Goal: Transaction & Acquisition: Purchase product/service

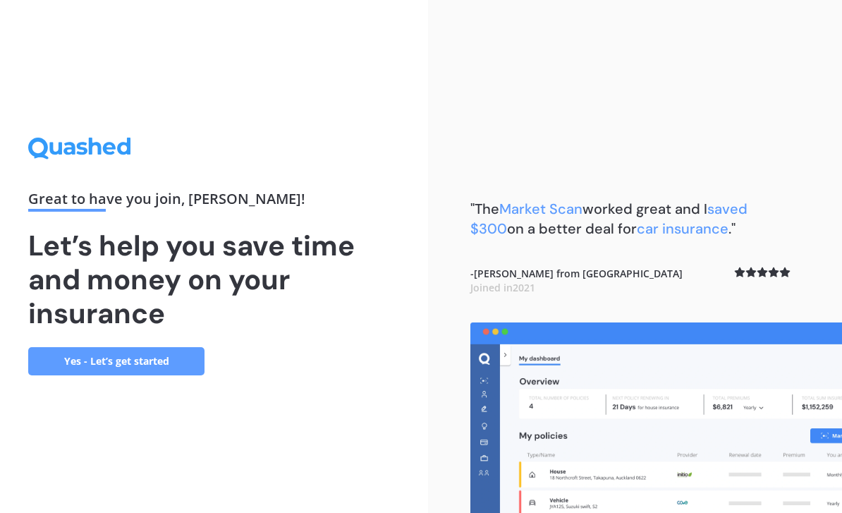
scroll to position [45, 0]
click at [61, 347] on link "Yes - Let’s get started" at bounding box center [116, 361] width 176 height 28
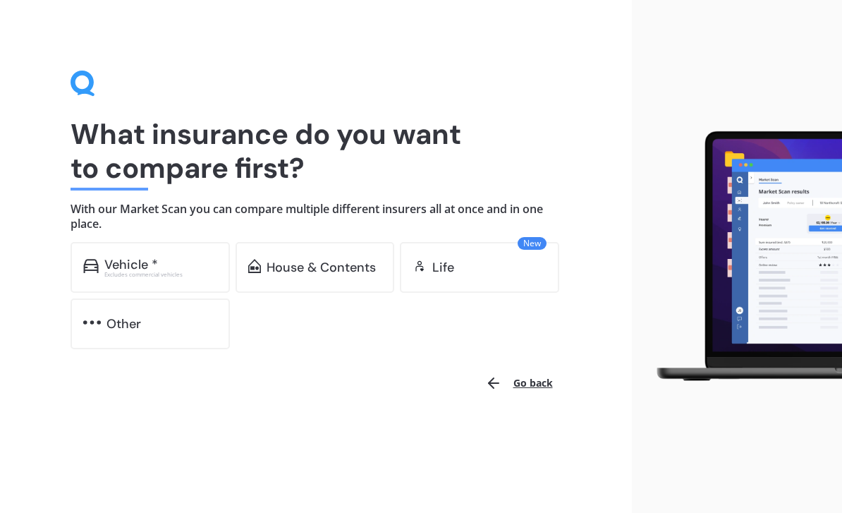
click at [79, 267] on div "Vehicle * Excludes commercial vehicles" at bounding box center [150, 267] width 159 height 51
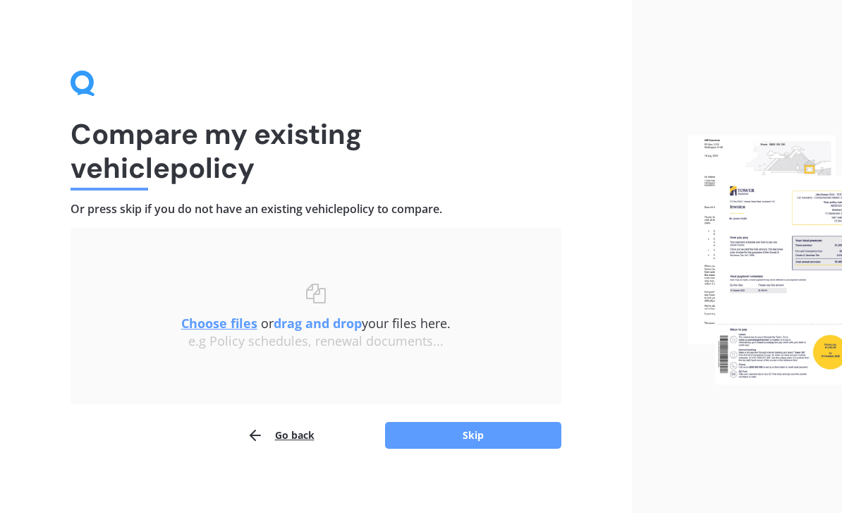
click at [489, 437] on button "Skip" at bounding box center [473, 435] width 176 height 27
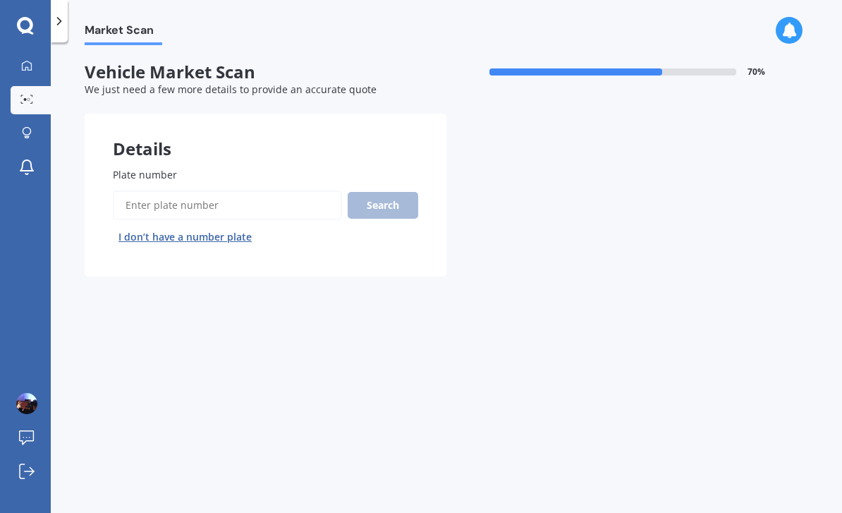
click at [221, 205] on input "Plate number" at bounding box center [227, 205] width 229 height 30
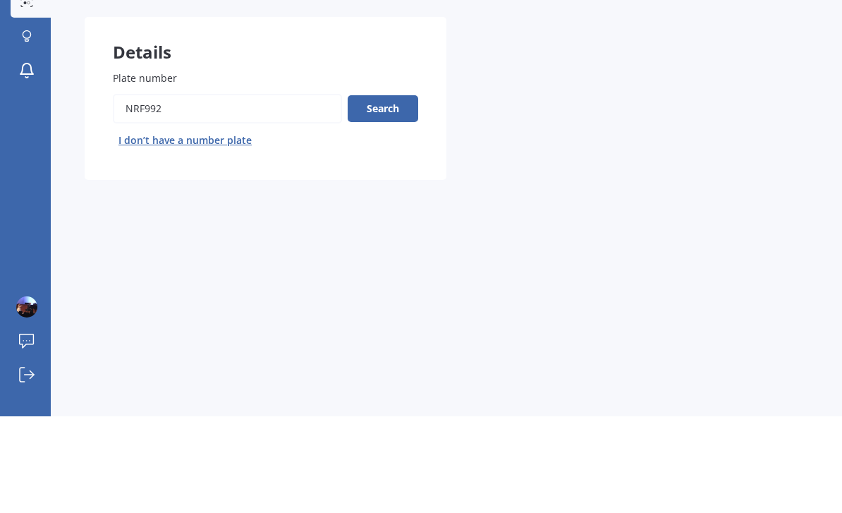
type input "NRF992"
click at [395, 192] on button "Search" at bounding box center [383, 205] width 71 height 27
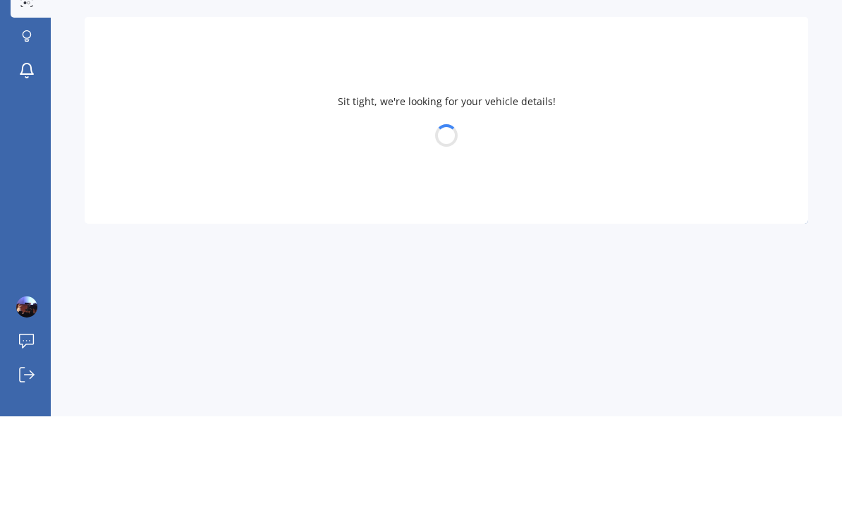
scroll to position [45, 0]
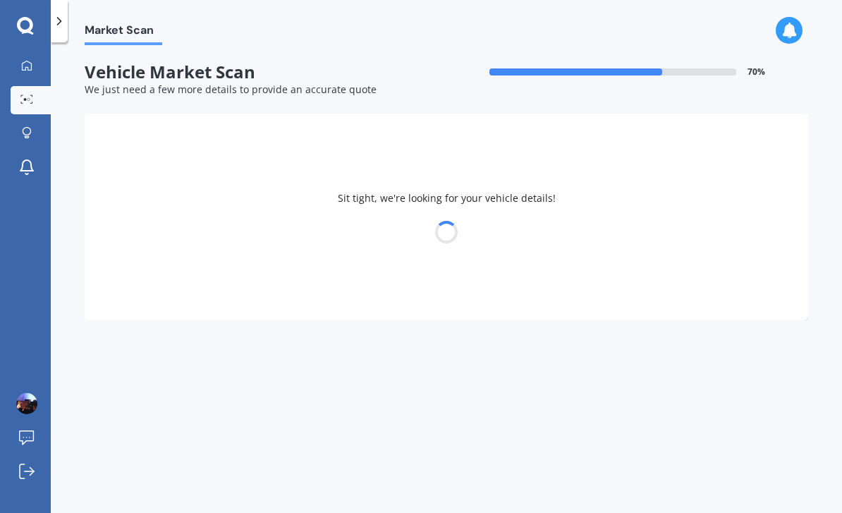
select select "TOYOTA"
select select "C-HR"
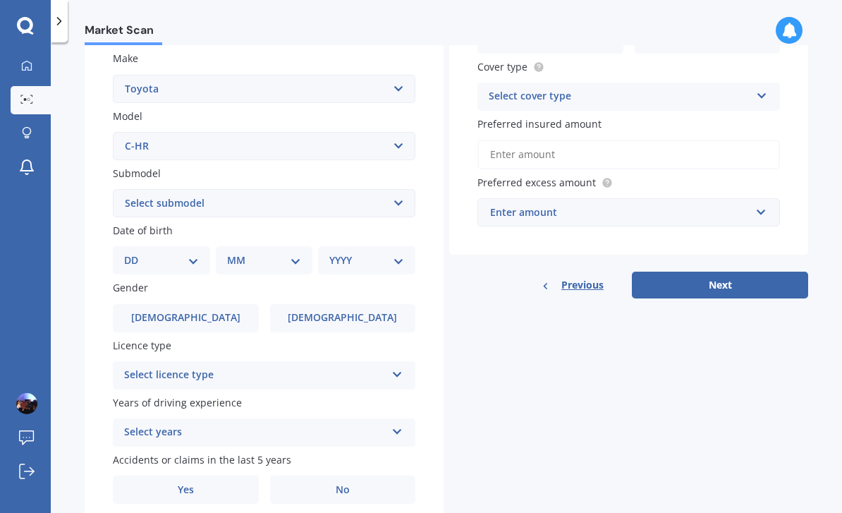
scroll to position [260, 0]
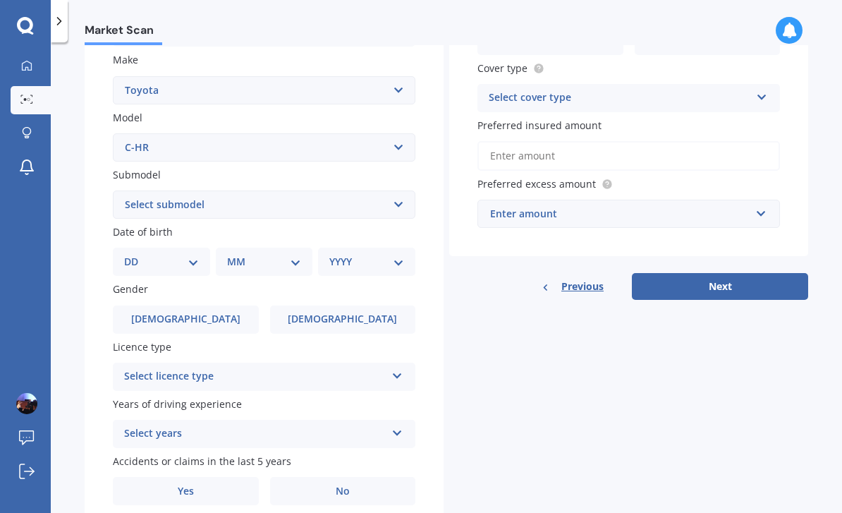
click at [397, 190] on select "Select submodel Hybrid Station Wagon SUV" at bounding box center [264, 204] width 303 height 28
select select "HYBRID"
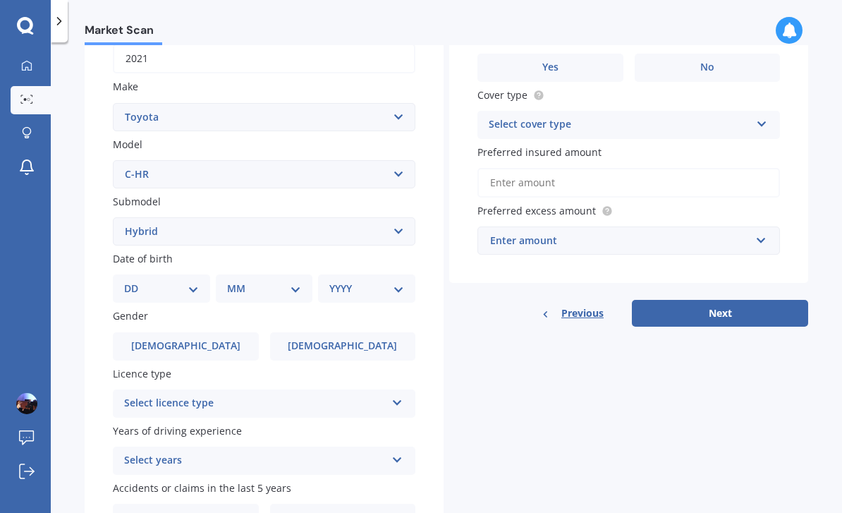
scroll to position [240, 0]
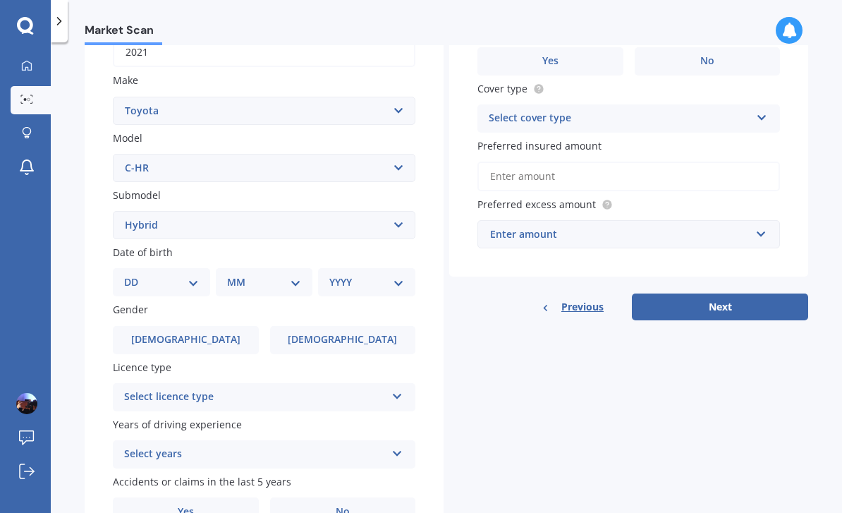
click at [126, 274] on select "DD 01 02 03 04 05 06 07 08 09 10 11 12 13 14 15 16 17 18 19 20 21 22 23 24 25 2…" at bounding box center [161, 282] width 75 height 16
select select "27"
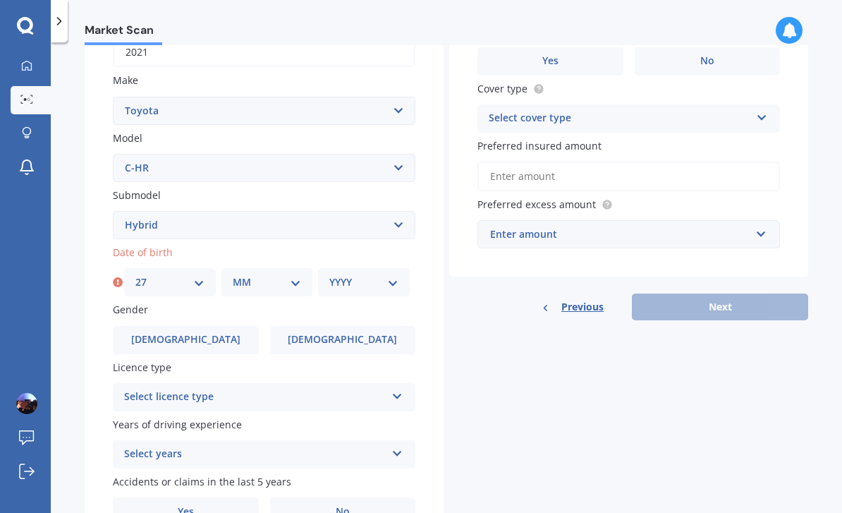
click at [291, 274] on select "MM 01 02 03 04 05 06 07 08 09 10 11 12" at bounding box center [267, 282] width 69 height 16
select select "08"
click at [385, 274] on select "YYYY 2025 2024 2023 2022 2021 2020 2019 2018 2017 2016 2015 2014 2013 2012 2011…" at bounding box center [363, 282] width 69 height 16
select select "1974"
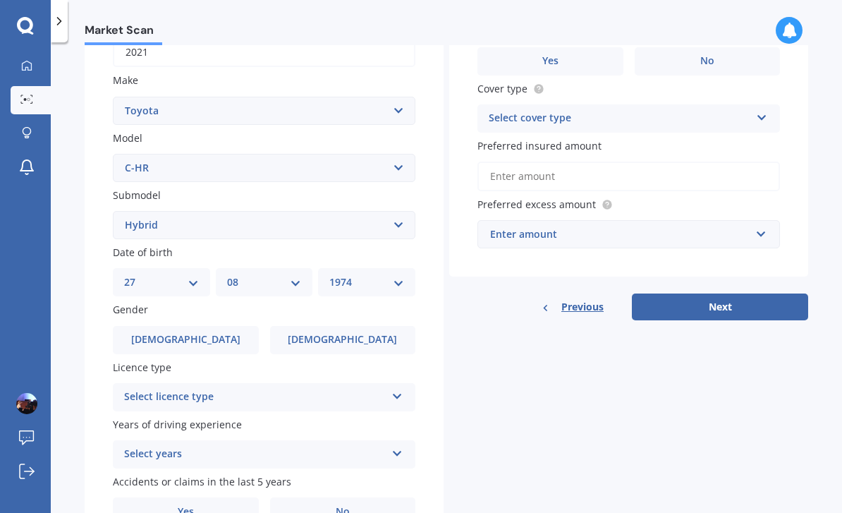
click at [394, 326] on label "[DEMOGRAPHIC_DATA]" at bounding box center [343, 340] width 146 height 28
click at [0, 0] on input "[DEMOGRAPHIC_DATA]" at bounding box center [0, 0] width 0 height 0
click at [396, 383] on div "Select licence type NZ Full NZ Restricted NZ Learners [GEOGRAPHIC_DATA] [GEOGRA…" at bounding box center [264, 397] width 303 height 28
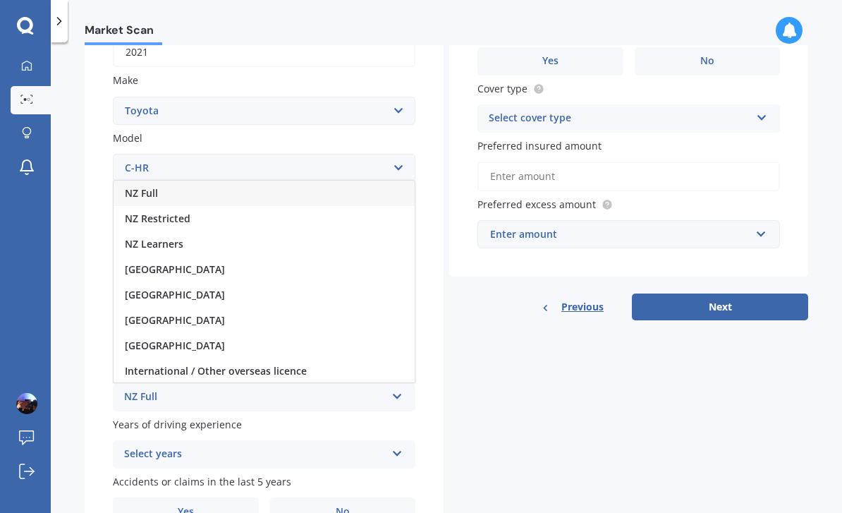
click at [201, 181] on div "NZ Full" at bounding box center [264, 193] width 301 height 25
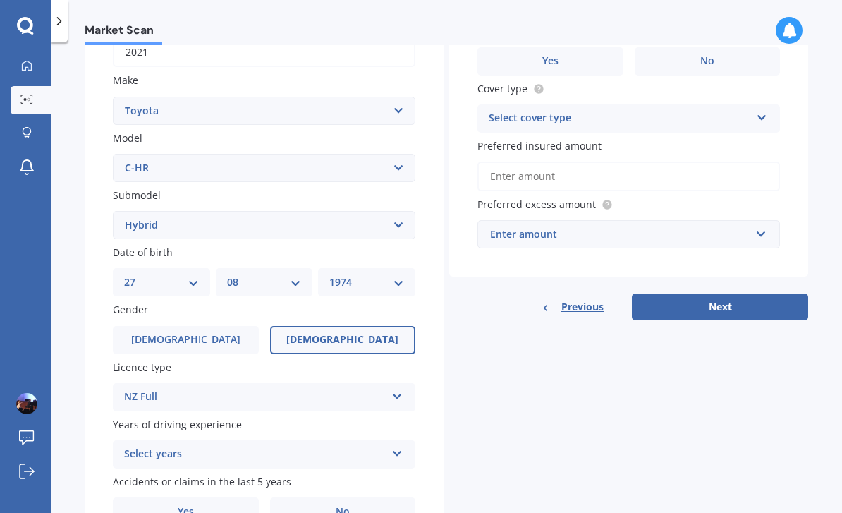
click at [391, 446] on icon at bounding box center [397, 451] width 12 height 10
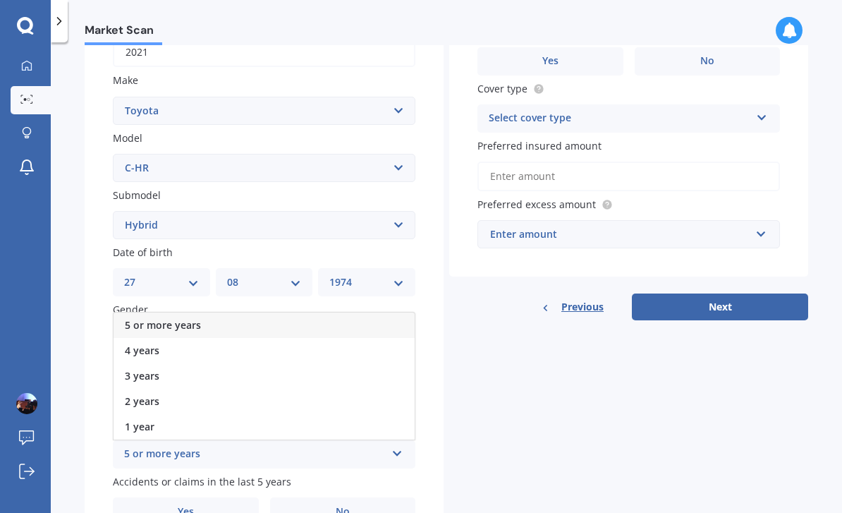
click at [373, 312] on div "5 or more years" at bounding box center [264, 324] width 301 height 25
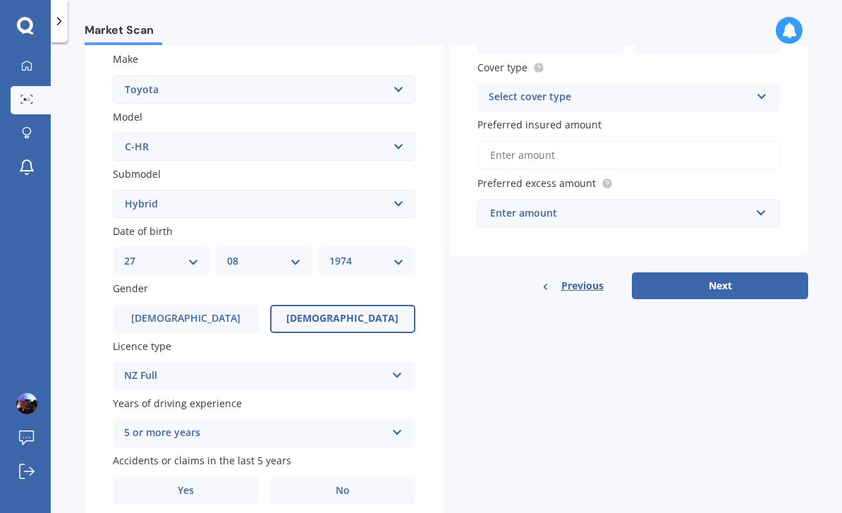
scroll to position [260, 0]
click at [217, 477] on label "Yes" at bounding box center [186, 491] width 146 height 28
click at [0, 0] on input "Yes" at bounding box center [0, 0] width 0 height 0
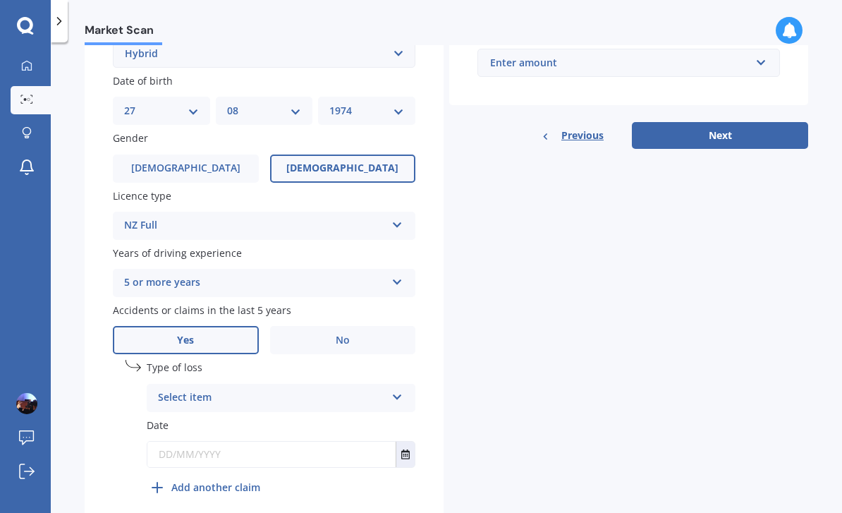
scroll to position [410, 0]
click at [400, 390] on icon at bounding box center [397, 395] width 12 height 10
click at [367, 439] on div "Not at fault accident" at bounding box center [280, 451] width 267 height 25
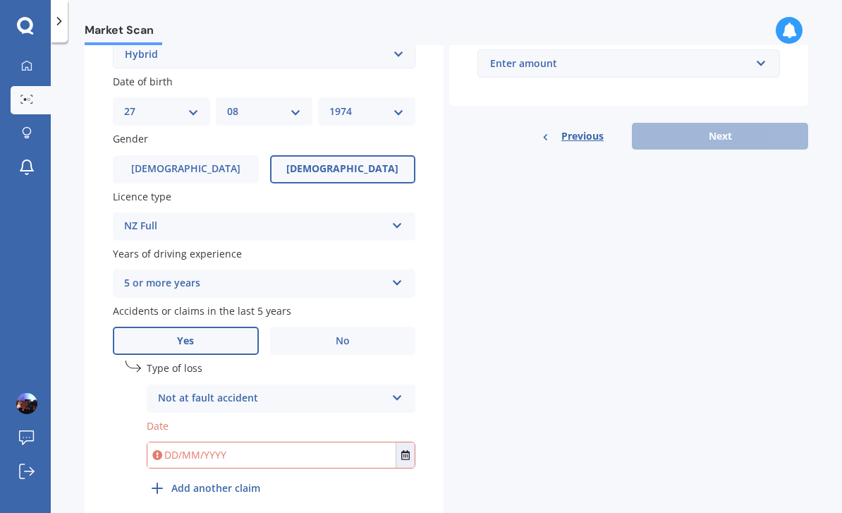
click at [406, 442] on button "Select date" at bounding box center [405, 454] width 19 height 25
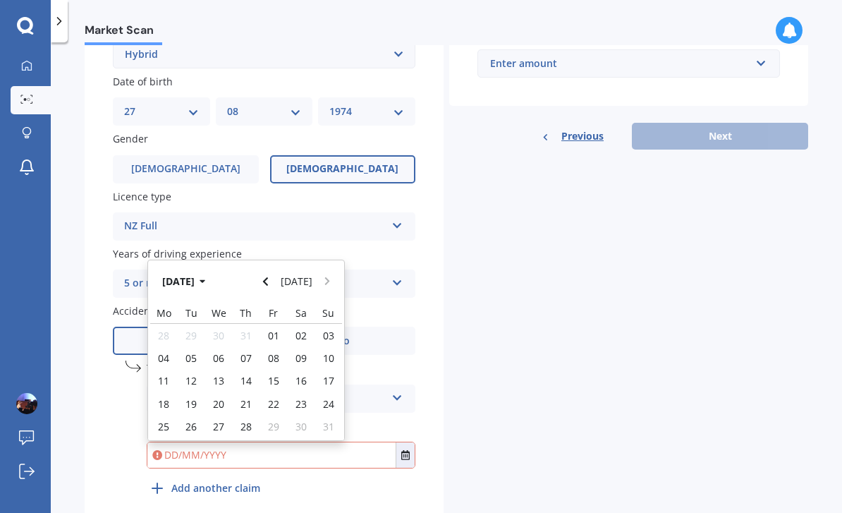
click at [191, 268] on button "[DATE]" at bounding box center [186, 280] width 61 height 25
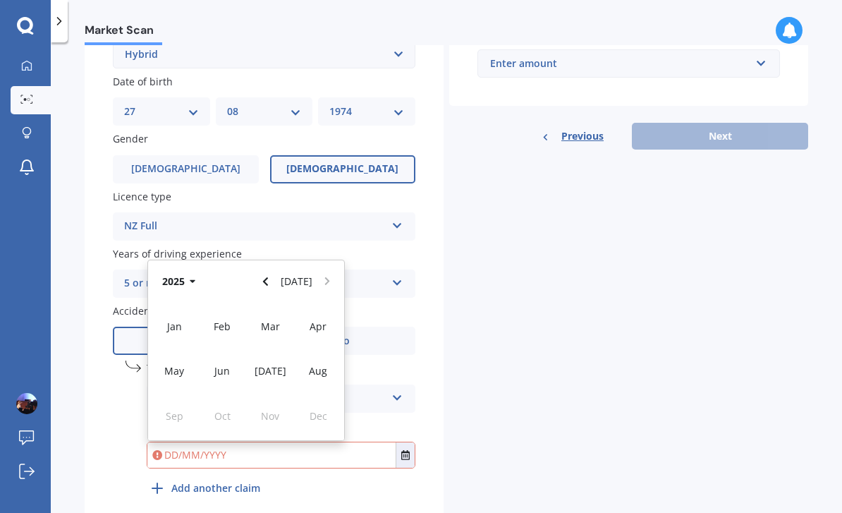
click at [264, 304] on div "Mar" at bounding box center [270, 326] width 48 height 44
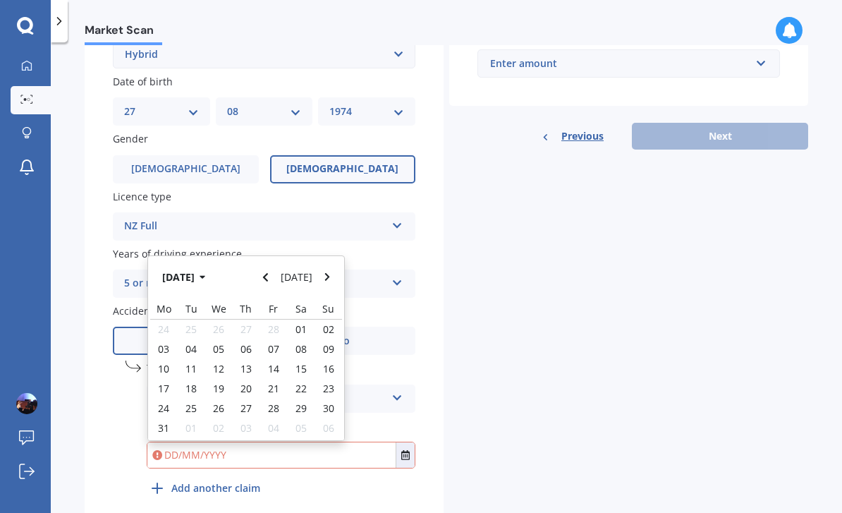
click at [207, 264] on button "[DATE]" at bounding box center [186, 276] width 61 height 25
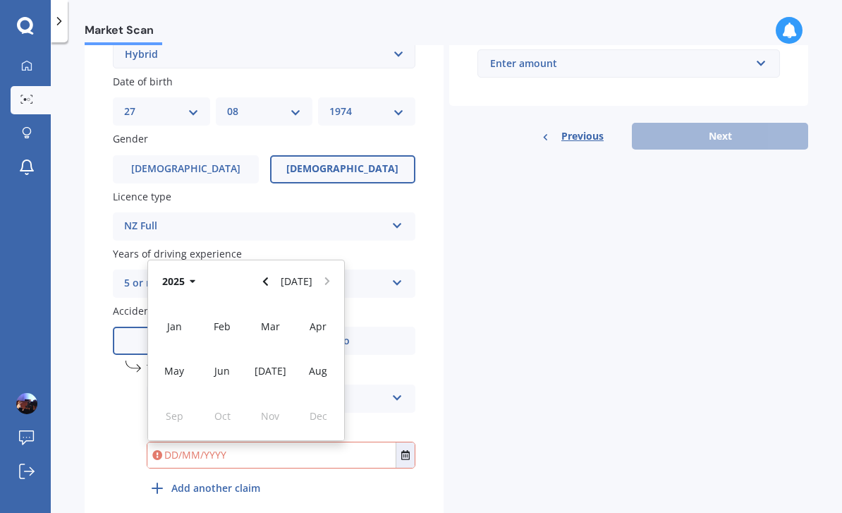
click at [179, 268] on button "2025" at bounding box center [181, 280] width 51 height 25
click at [318, 319] on span "2022" at bounding box center [318, 325] width 23 height 13
click at [319, 319] on span "Apr" at bounding box center [318, 325] width 17 height 13
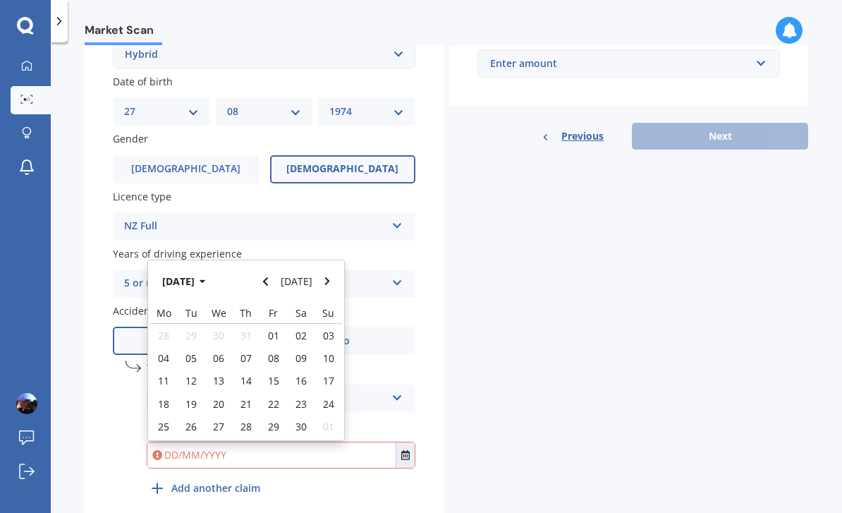
click at [324, 329] on span "03" at bounding box center [328, 335] width 11 height 13
type input "[DATE]"
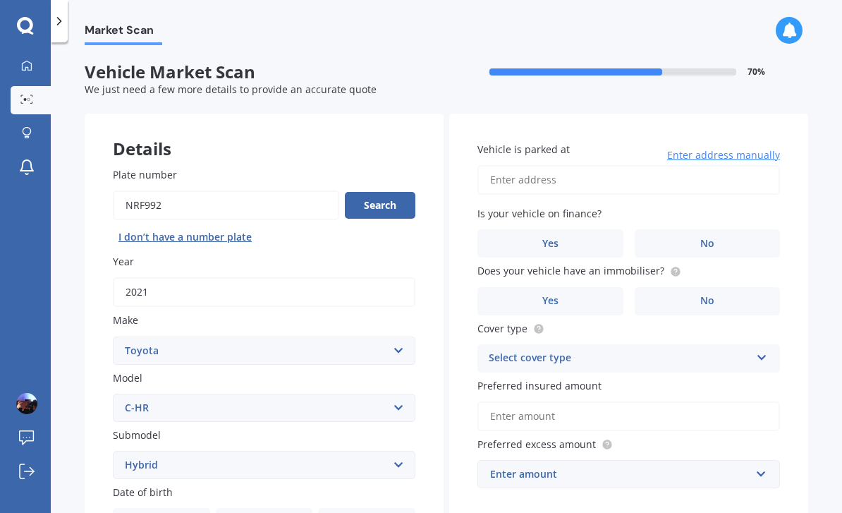
scroll to position [0, 0]
click at [586, 165] on input "Vehicle is parked at" at bounding box center [628, 180] width 303 height 30
click at [585, 165] on input "8 [PERSON_NAME]" at bounding box center [628, 180] width 303 height 30
type input "[STREET_ADDRESS][PERSON_NAME]"
click at [709, 238] on span "No" at bounding box center [707, 244] width 14 height 12
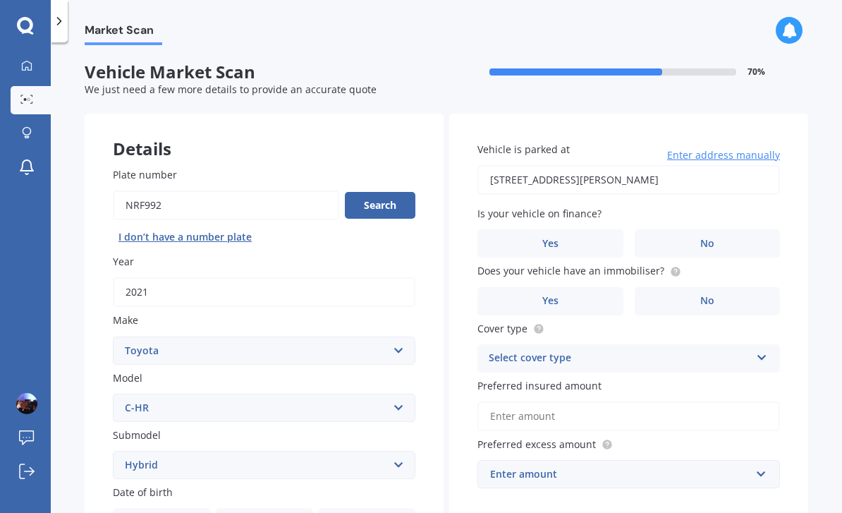
click at [0, 0] on input "No" at bounding box center [0, 0] width 0 height 0
click at [717, 287] on label "No" at bounding box center [708, 301] width 146 height 28
click at [0, 0] on input "No" at bounding box center [0, 0] width 0 height 0
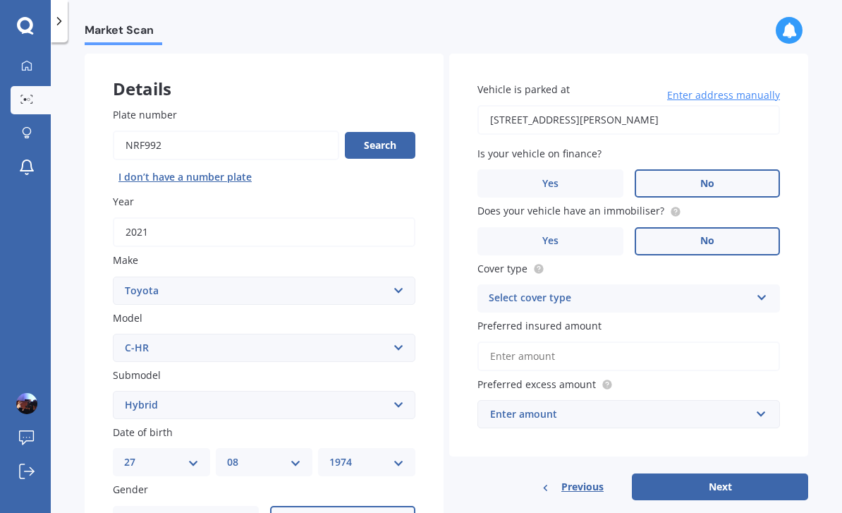
scroll to position [64, 0]
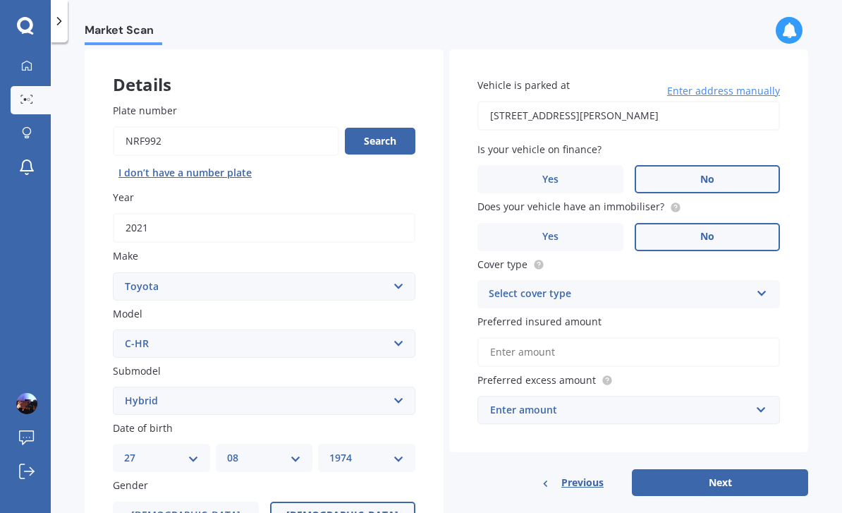
click at [760, 286] on icon at bounding box center [762, 291] width 12 height 10
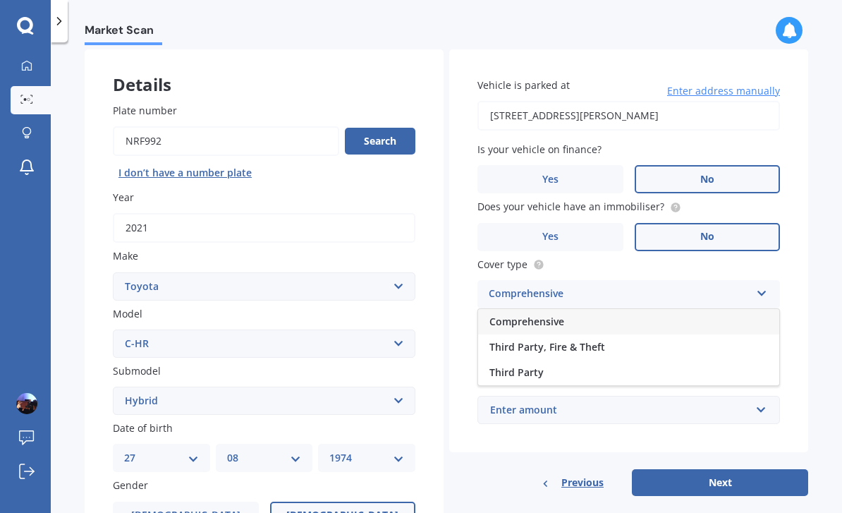
click at [597, 340] on span "Third Party, Fire & Theft" at bounding box center [547, 346] width 116 height 13
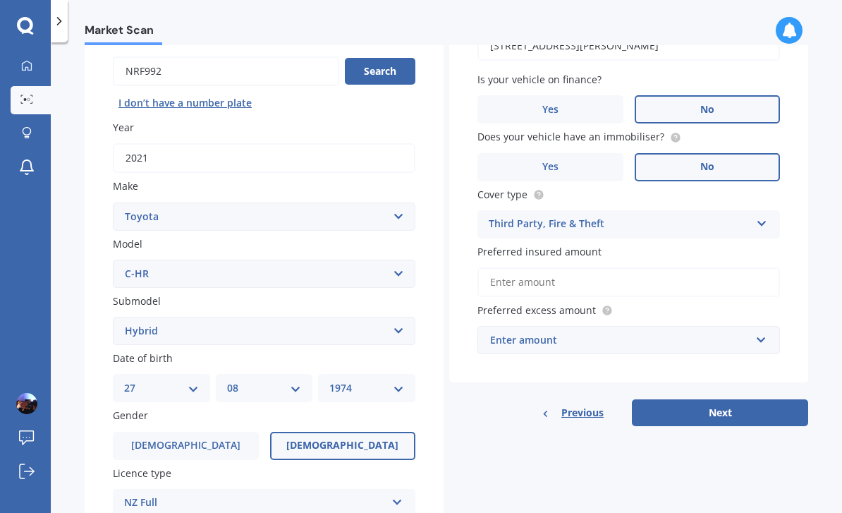
scroll to position [136, 0]
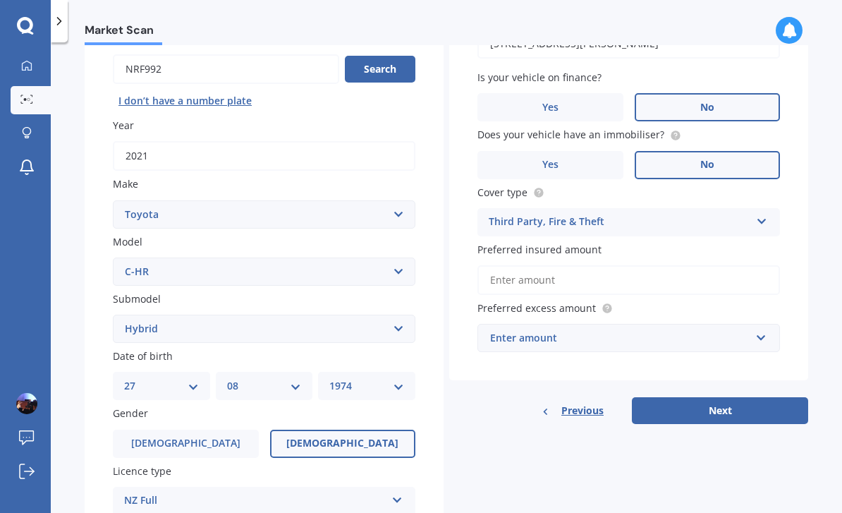
click at [713, 265] on input "Preferred insured amount" at bounding box center [628, 280] width 303 height 30
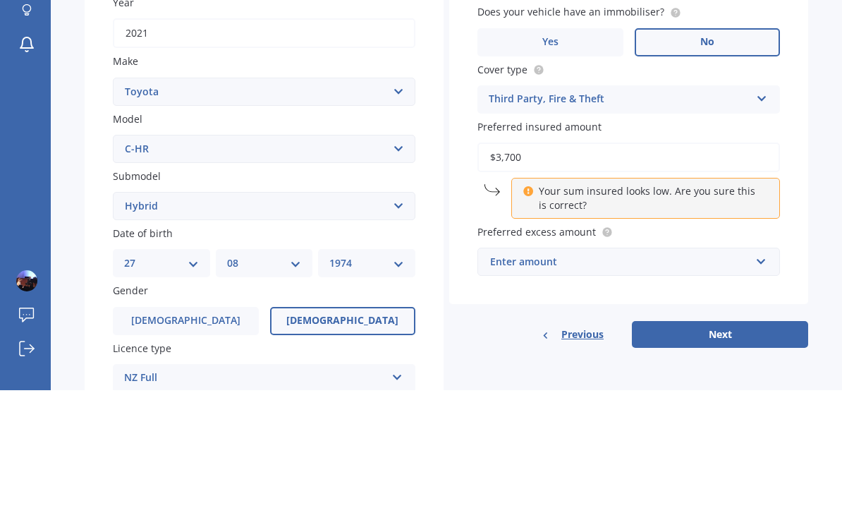
type input "$37,000"
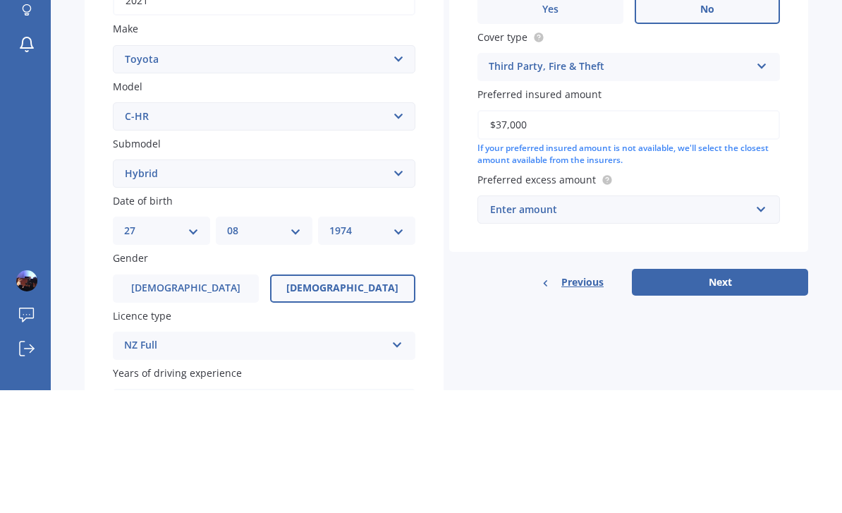
scroll to position [173, 0]
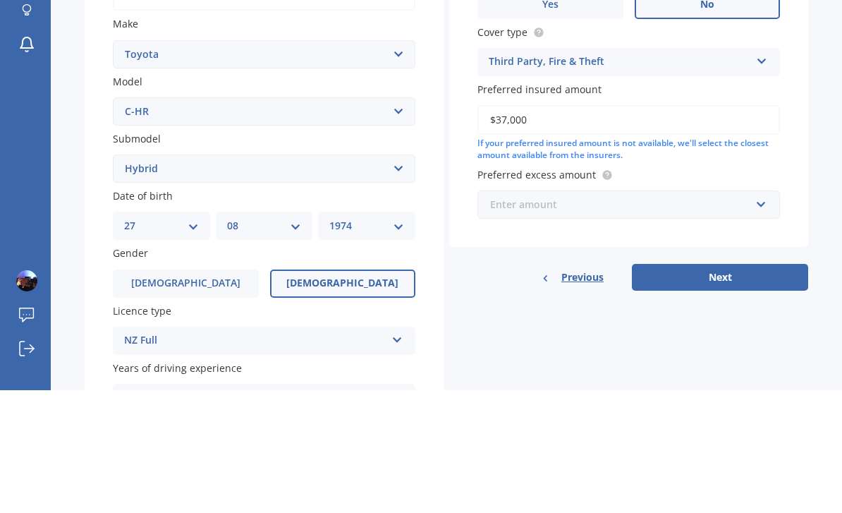
click at [754, 314] on input "text" at bounding box center [624, 327] width 290 height 27
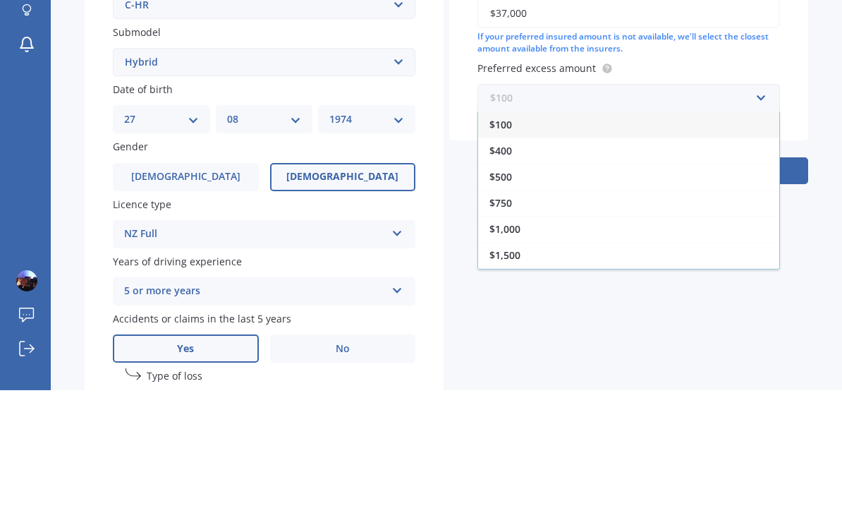
scroll to position [282, 0]
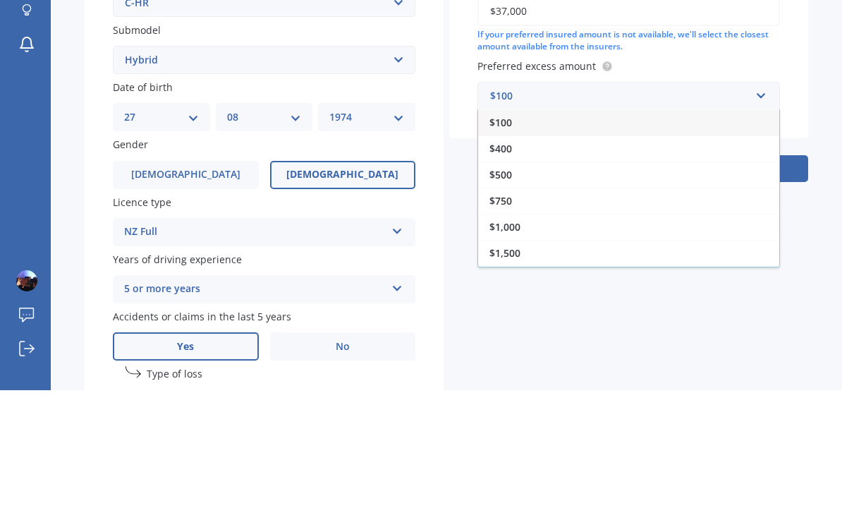
click at [501, 291] on span "$500" at bounding box center [500, 297] width 23 height 13
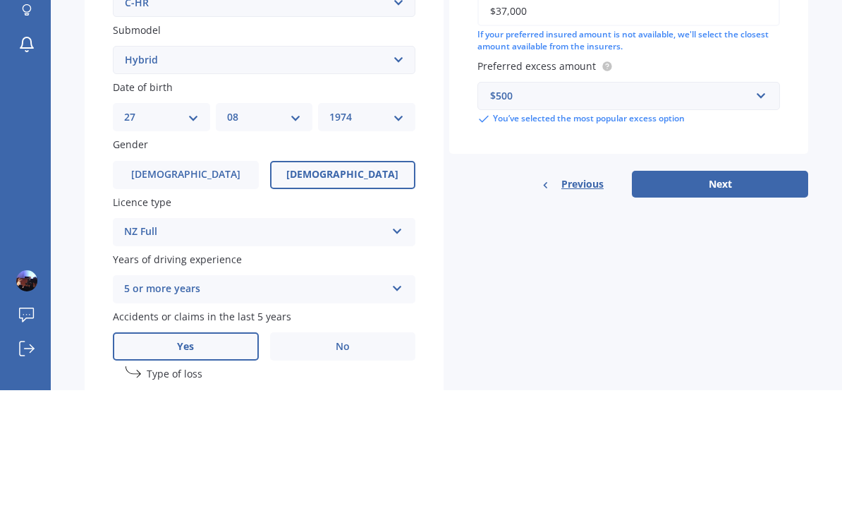
click at [753, 293] on button "Next" at bounding box center [720, 306] width 176 height 27
select select "27"
select select "08"
select select "1974"
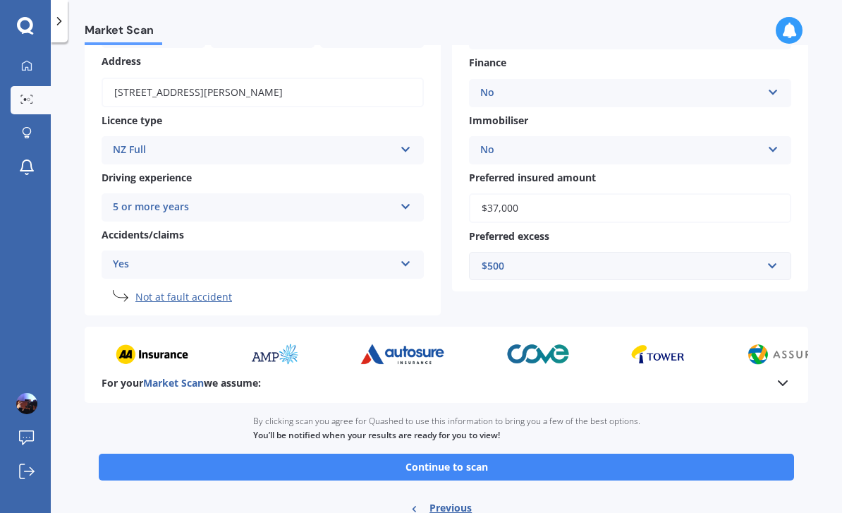
scroll to position [184, 0]
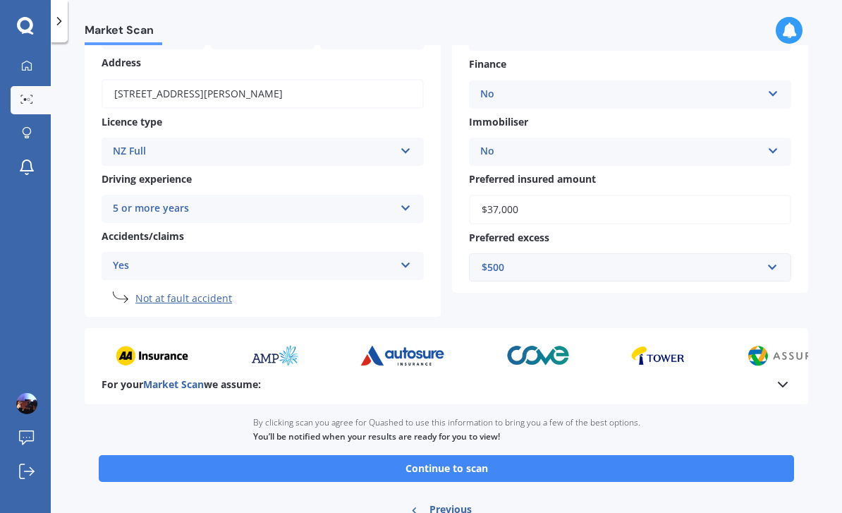
click at [238, 455] on button "Continue to scan" at bounding box center [446, 468] width 695 height 27
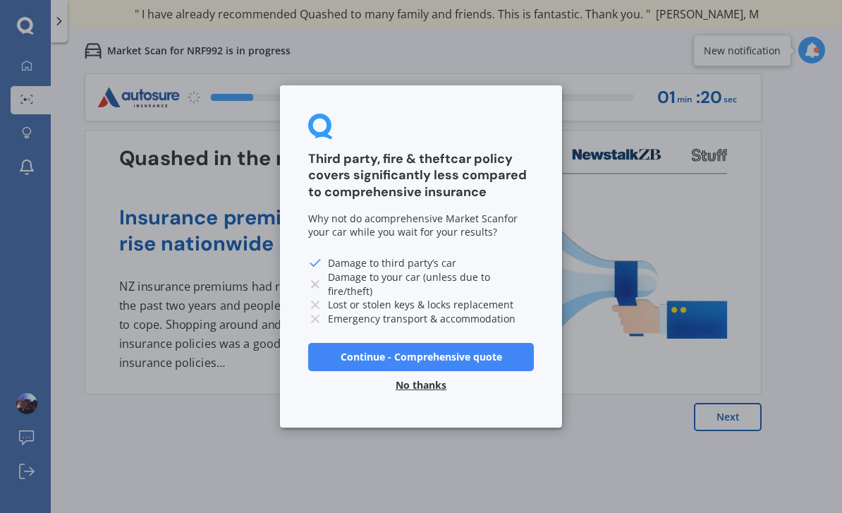
click at [317, 281] on icon at bounding box center [315, 283] width 14 height 14
click at [322, 401] on div "Third party, fire & theft car policy covers significantly less compared to comp…" at bounding box center [421, 256] width 282 height 342
click at [406, 433] on div "Third party, fire & theft car policy covers significantly less compared to comp…" at bounding box center [421, 256] width 842 height 513
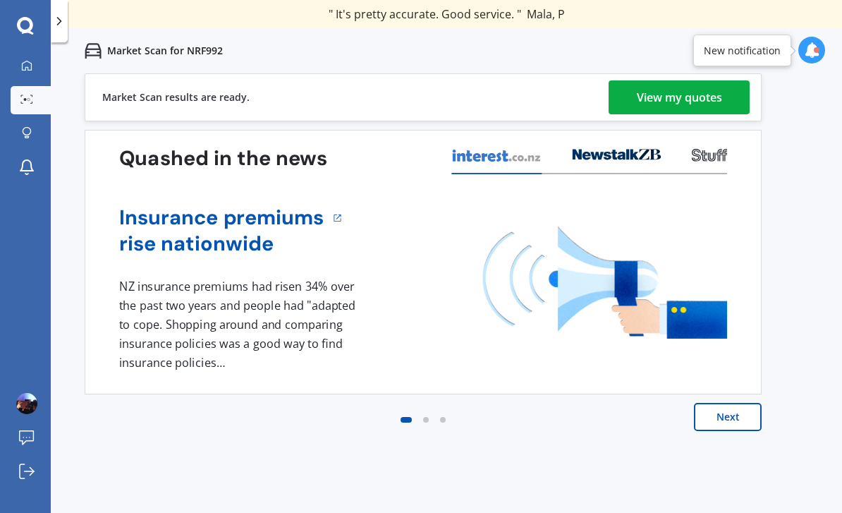
scroll to position [45, 0]
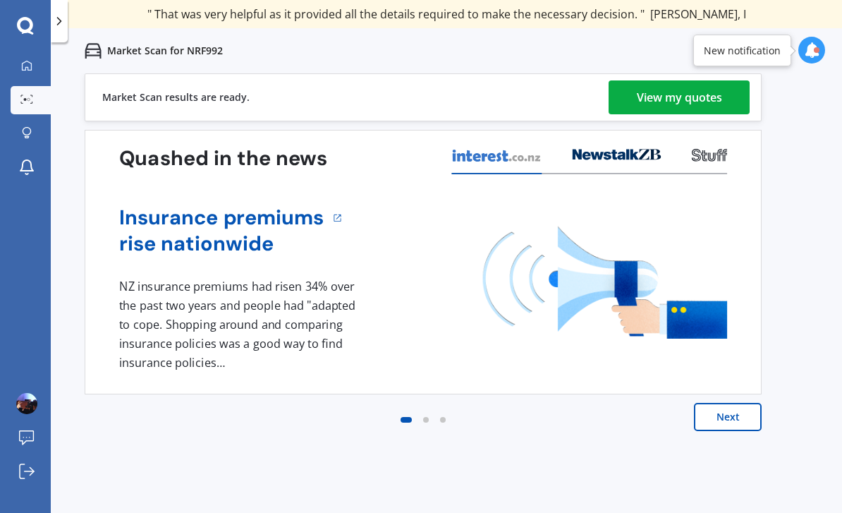
click at [733, 403] on button "Next" at bounding box center [728, 417] width 68 height 28
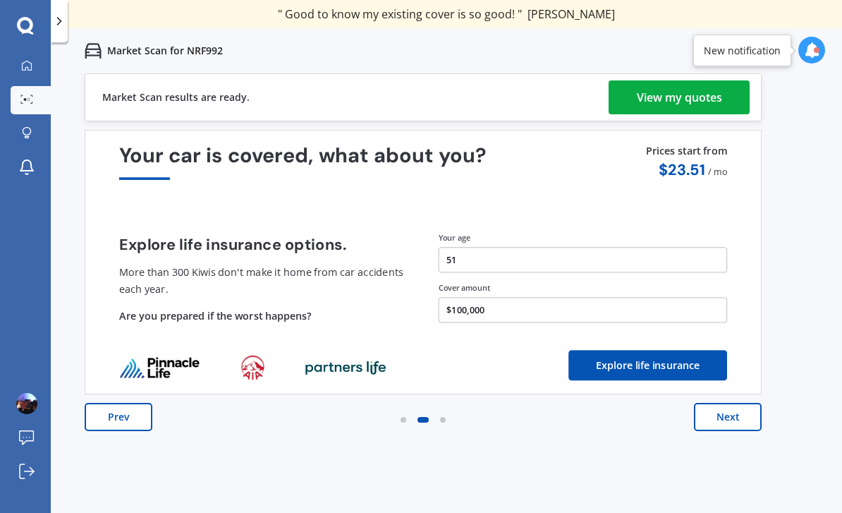
click at [747, 403] on button "Next" at bounding box center [728, 417] width 68 height 28
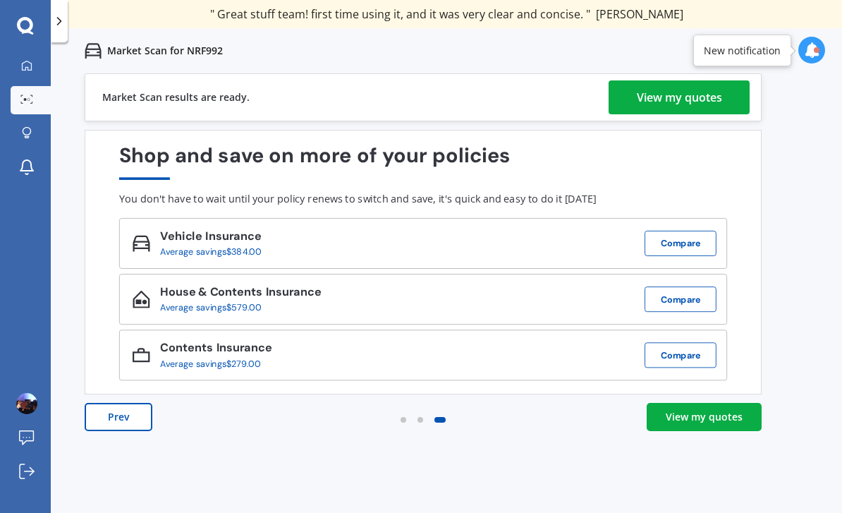
click at [689, 231] on button "Compare" at bounding box center [681, 243] width 72 height 25
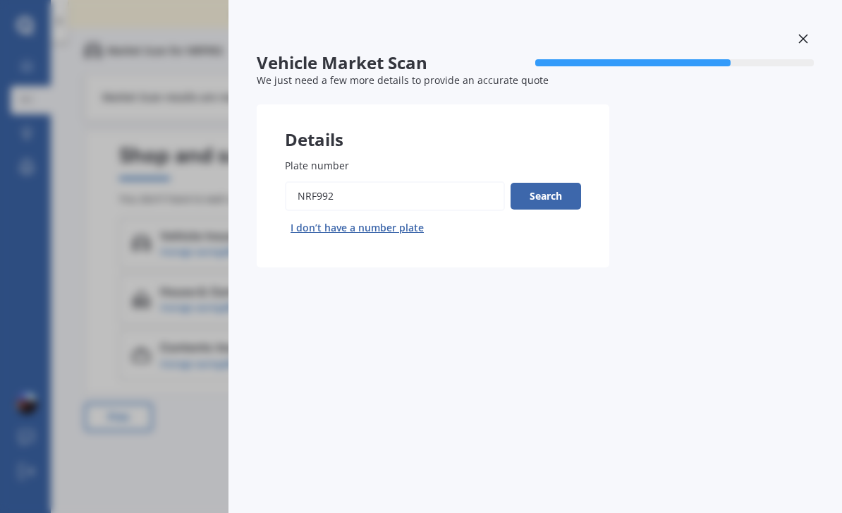
click at [566, 183] on button "Search" at bounding box center [546, 196] width 71 height 27
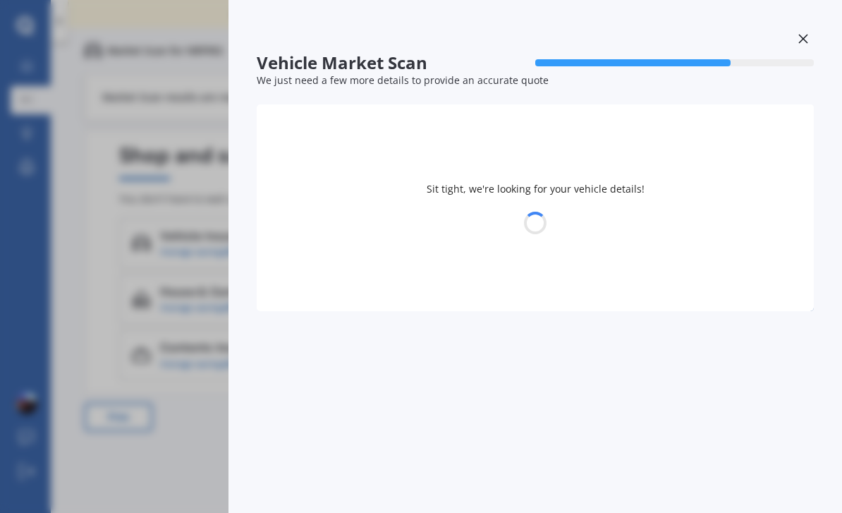
select select "TOYOTA"
select select "C-HR"
select select "27"
select select "08"
select select "1974"
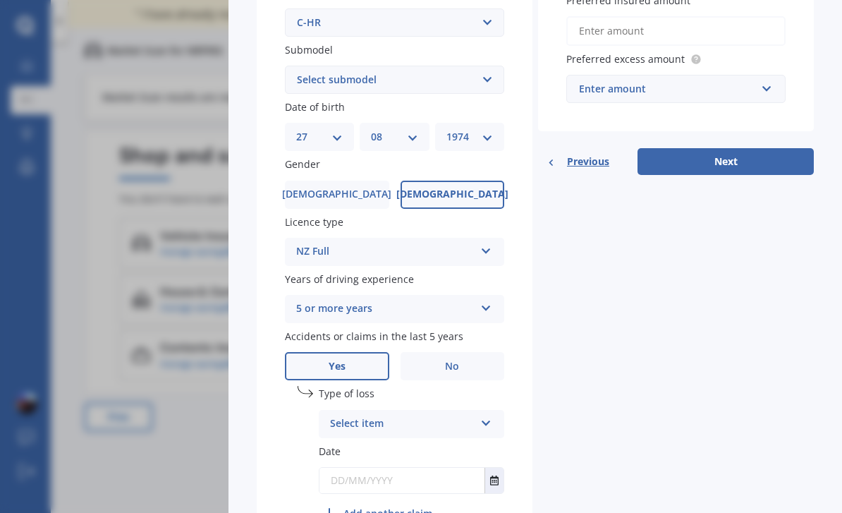
scroll to position [348, 0]
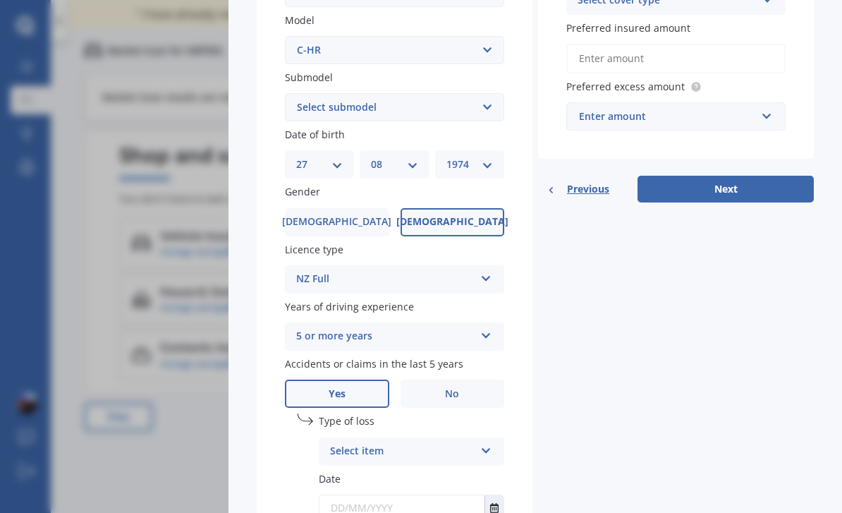
click at [757, 176] on button "Next" at bounding box center [726, 189] width 176 height 27
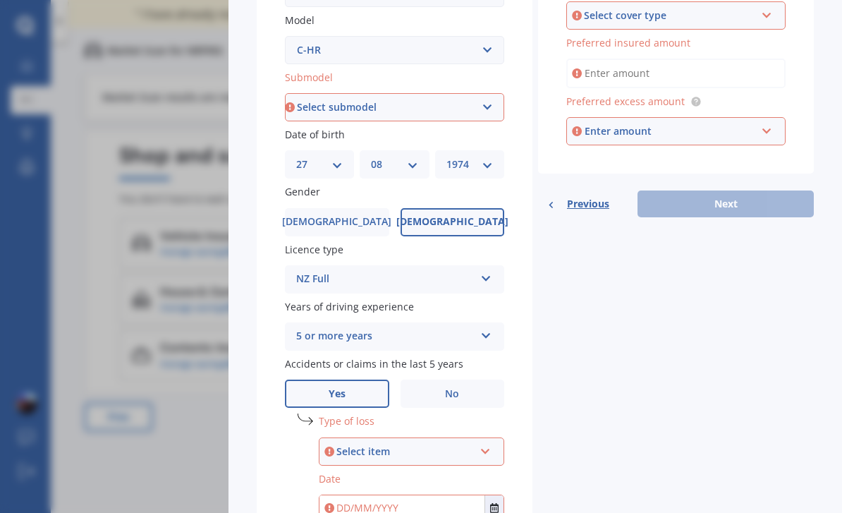
click at [757, 190] on div "Previous Next" at bounding box center [676, 203] width 276 height 27
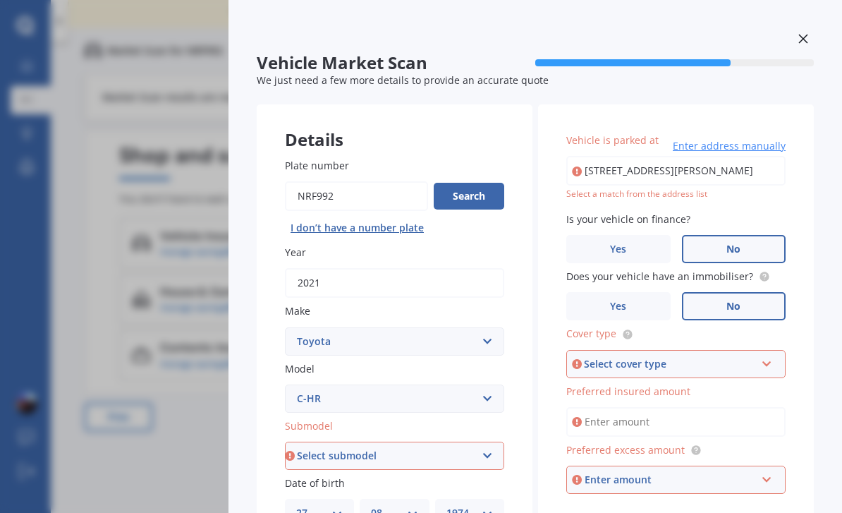
scroll to position [0, 0]
click at [143, 419] on div "Vehicle Market Scan 70 % We just need a few more details to provide an accurate…" at bounding box center [421, 256] width 842 height 513
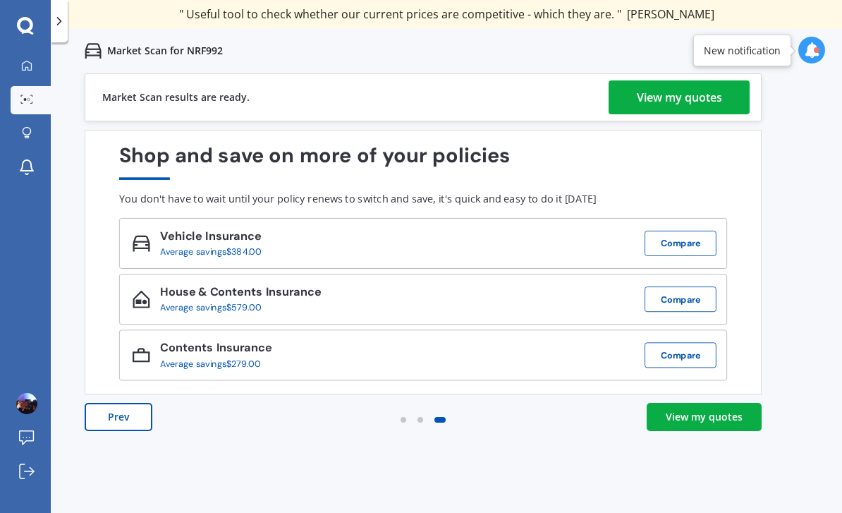
click at [714, 92] on div "View my quotes" at bounding box center [679, 97] width 85 height 34
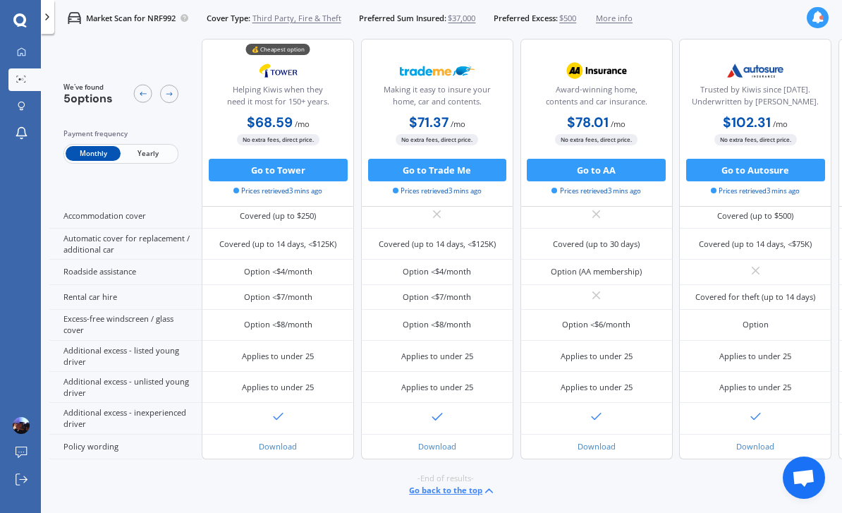
scroll to position [490, 0]
